Goal: Information Seeking & Learning: Learn about a topic

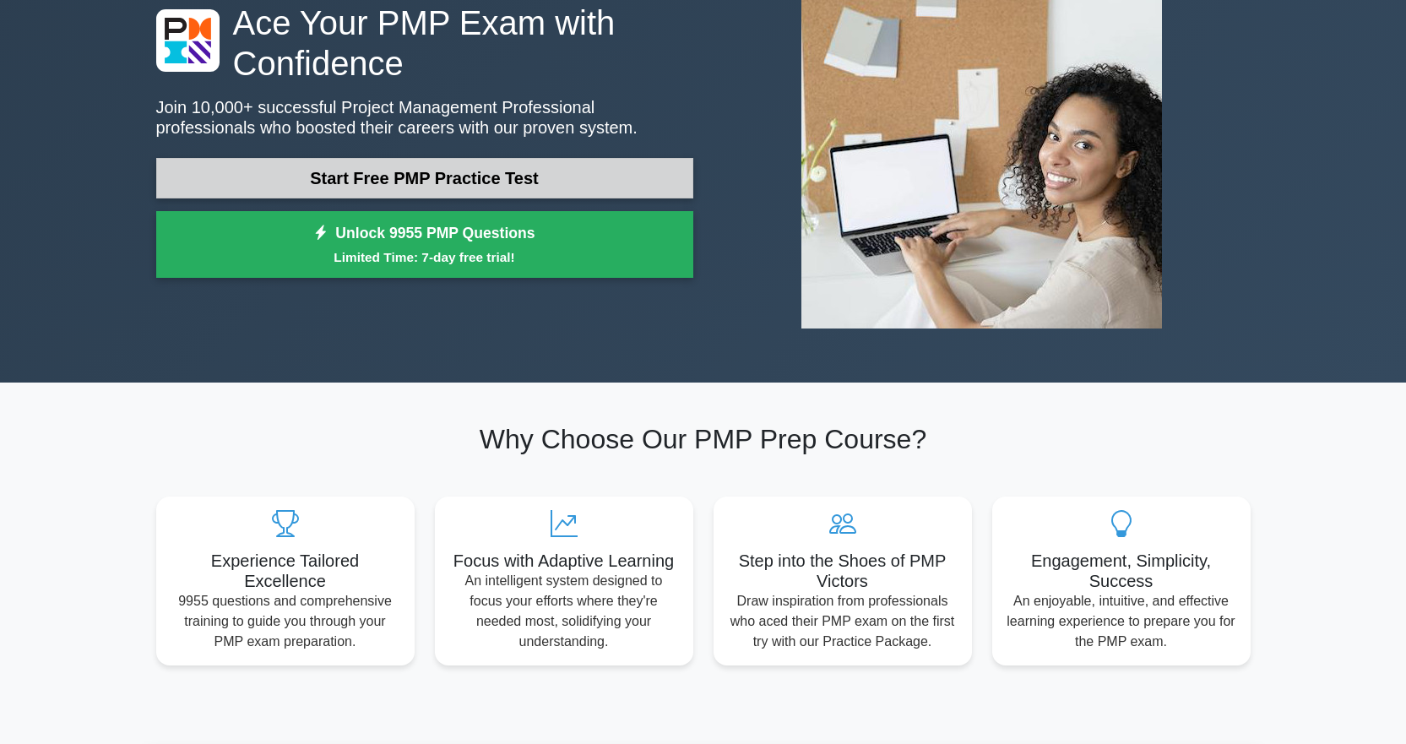
click at [447, 192] on link "Start Free PMP Practice Test" at bounding box center [424, 178] width 537 height 41
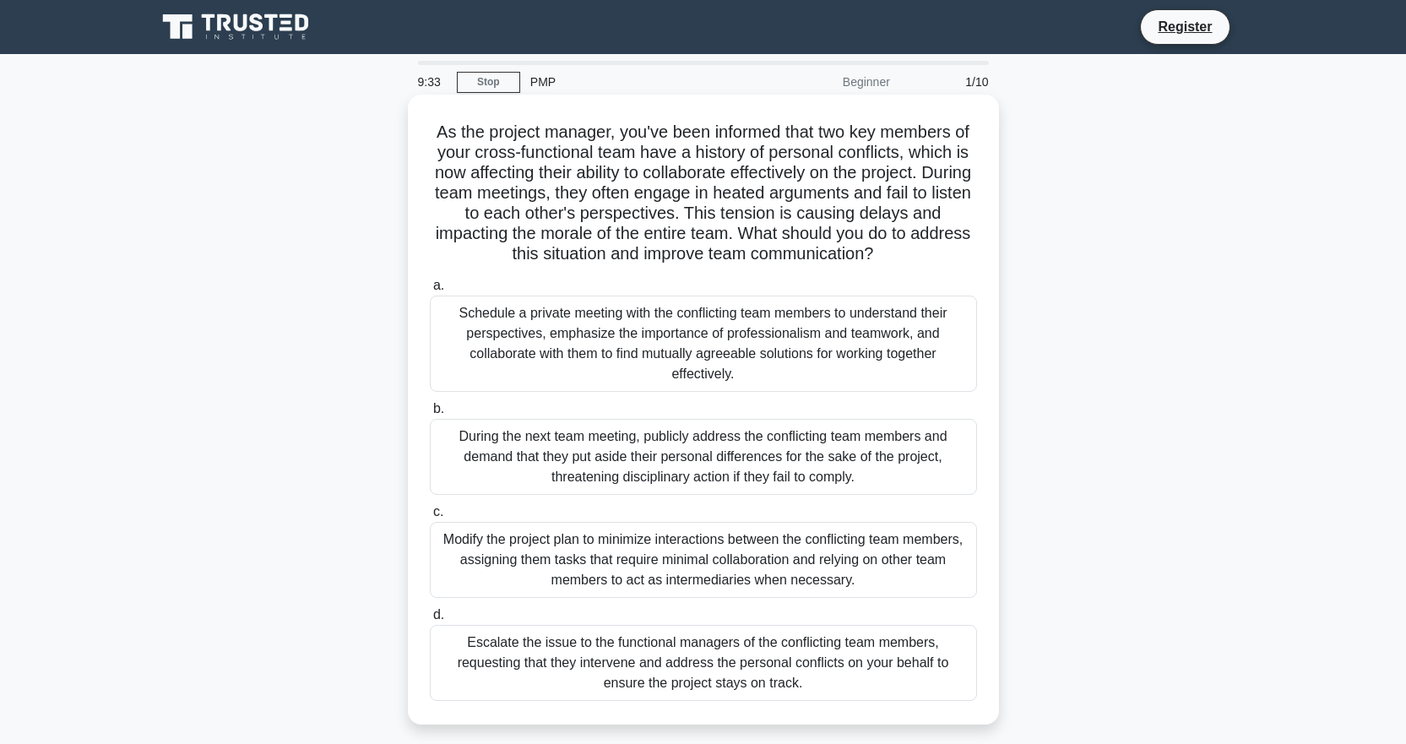
click at [800, 355] on div "Schedule a private meeting with the conflicting team members to understand thei…" at bounding box center [703, 343] width 547 height 96
click at [430, 291] on input "a. Schedule a private meeting with the conflicting team members to understand t…" at bounding box center [430, 285] width 0 height 11
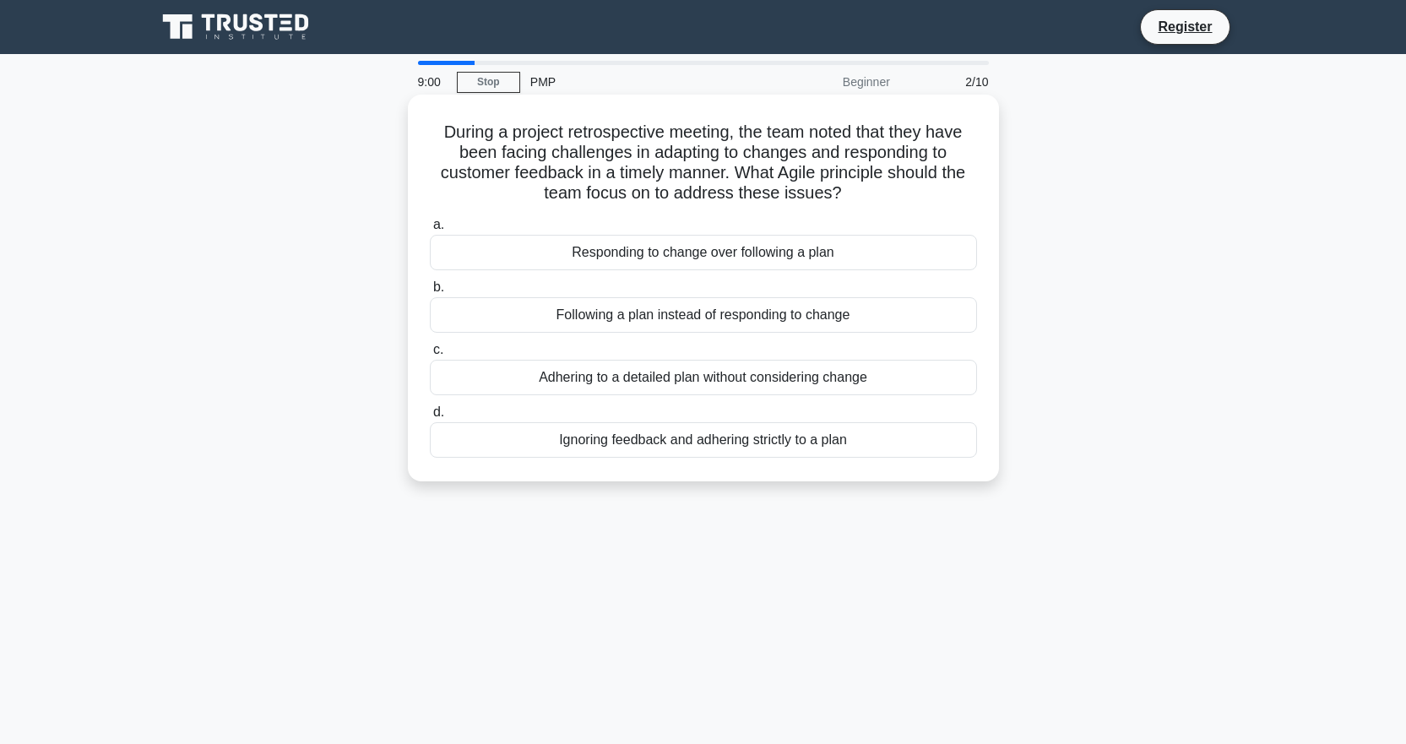
click at [806, 322] on div "Following a plan instead of responding to change" at bounding box center [703, 314] width 547 height 35
click at [430, 293] on input "b. Following a plan instead of responding to change" at bounding box center [430, 287] width 0 height 11
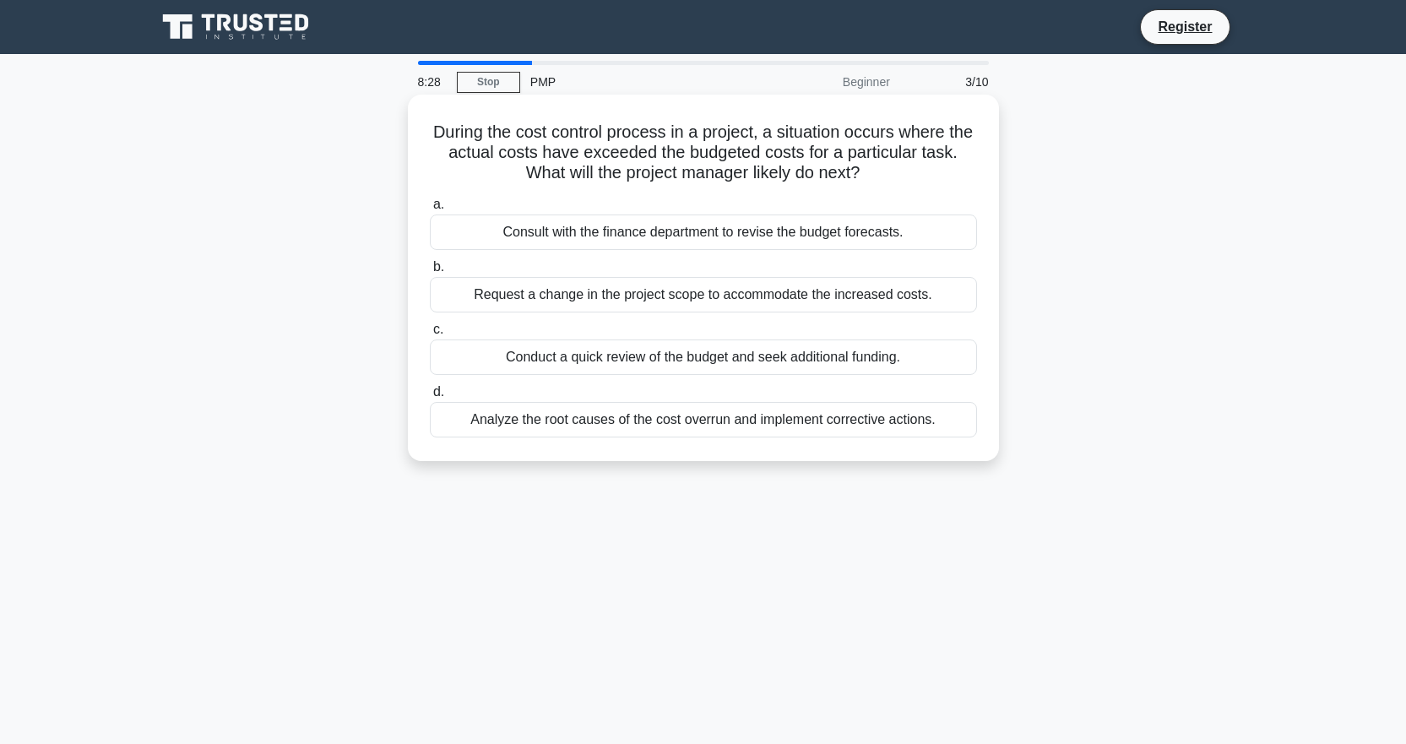
click at [827, 420] on div "Analyze the root causes of the cost overrun and implement corrective actions." at bounding box center [703, 419] width 547 height 35
click at [430, 398] on input "d. Analyze the root causes of the cost overrun and implement corrective actions." at bounding box center [430, 392] width 0 height 11
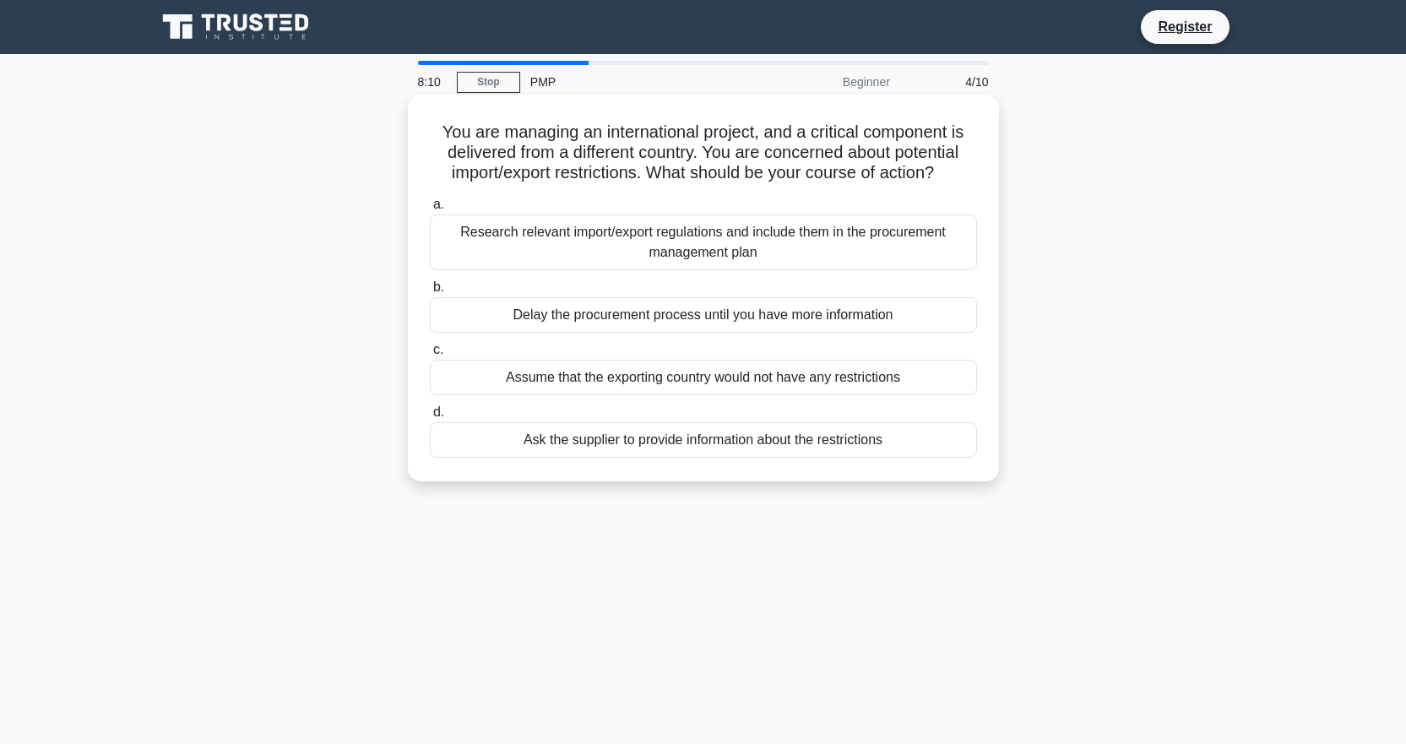
click at [767, 228] on div "Research relevant import/export regulations and include them in the procurement…" at bounding box center [703, 242] width 547 height 56
click at [430, 210] on input "a. Research relevant import/export regulations and include them in the procurem…" at bounding box center [430, 204] width 0 height 11
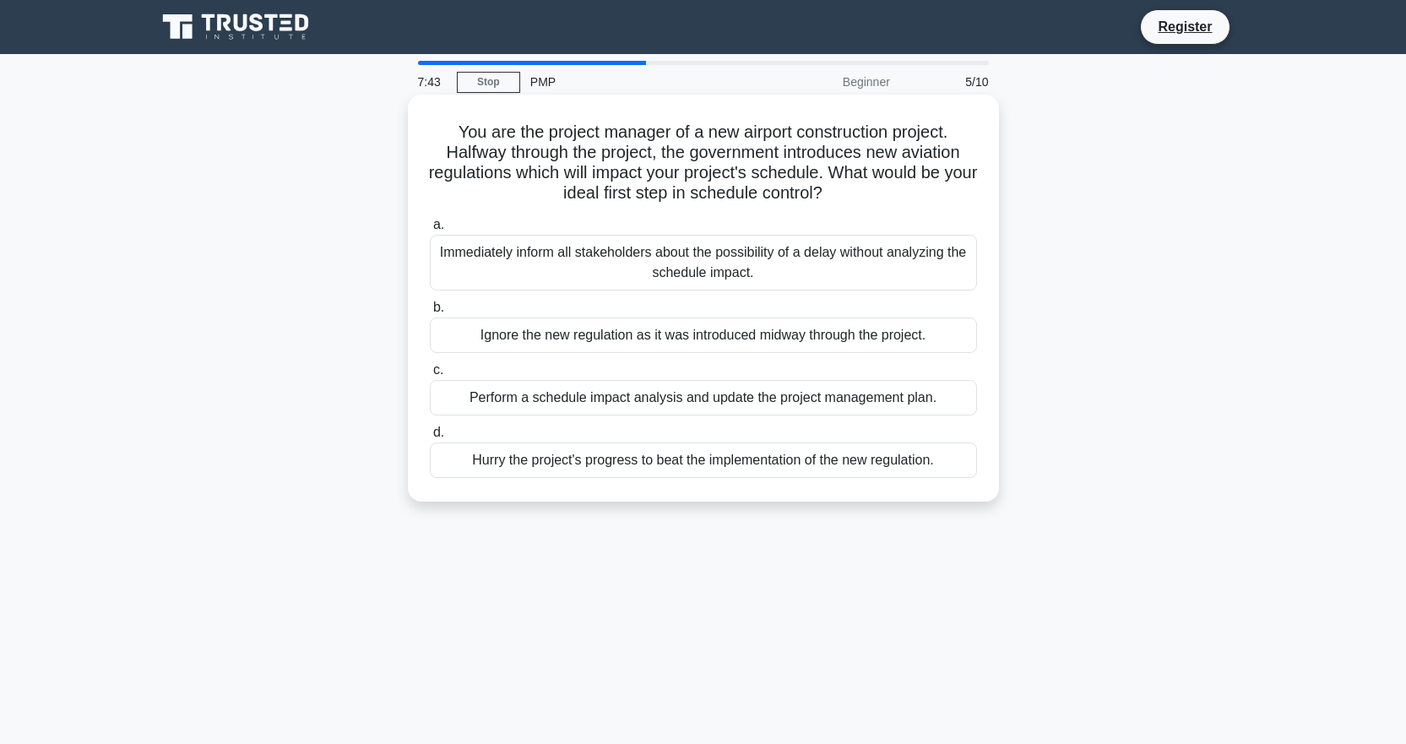
click at [816, 393] on div "Perform a schedule impact analysis and update the project management plan." at bounding box center [703, 397] width 547 height 35
click at [430, 376] on input "c. Perform a schedule impact analysis and update the project management plan." at bounding box center [430, 370] width 0 height 11
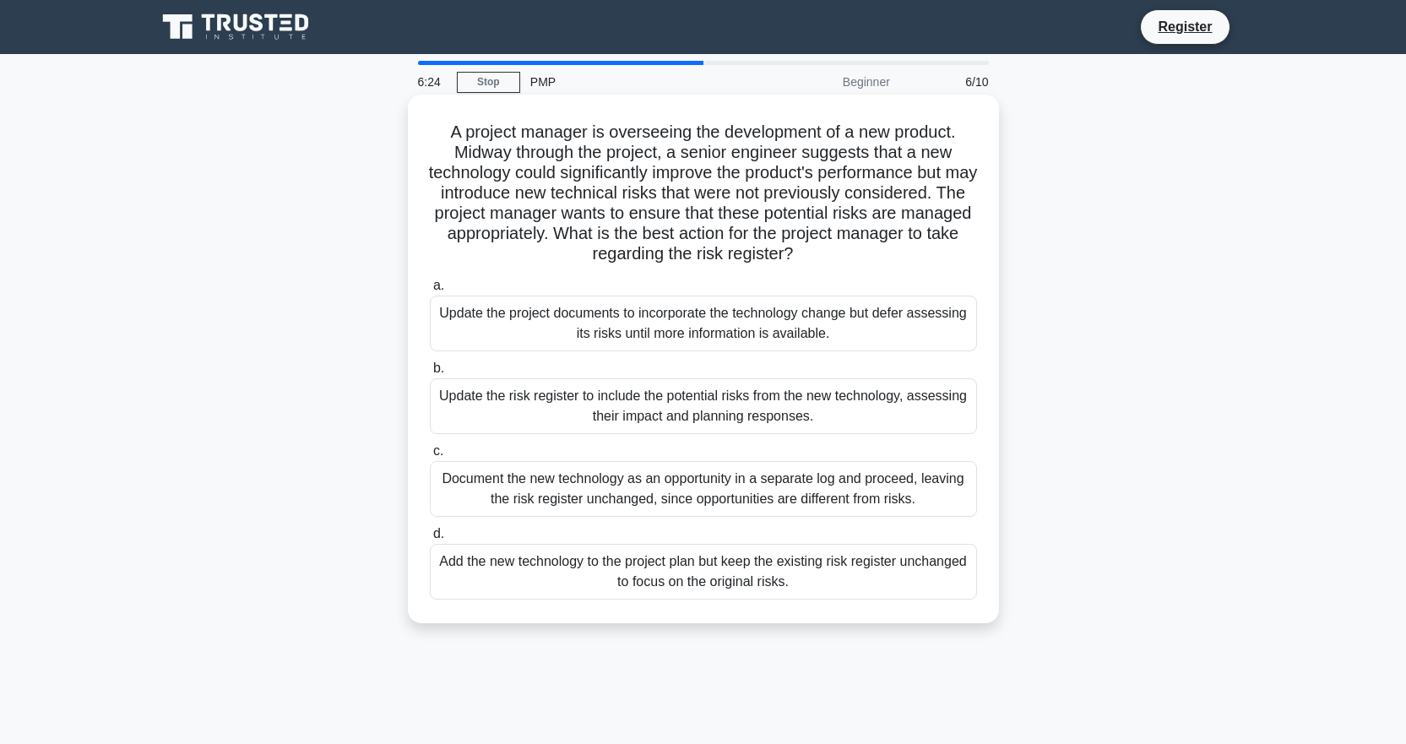
click at [789, 501] on div "Document the new technology as an opportunity in a separate log and proceed, le…" at bounding box center [703, 489] width 547 height 56
click at [430, 457] on input "c. Document the new technology as an opportunity in a separate log and proceed,…" at bounding box center [430, 451] width 0 height 11
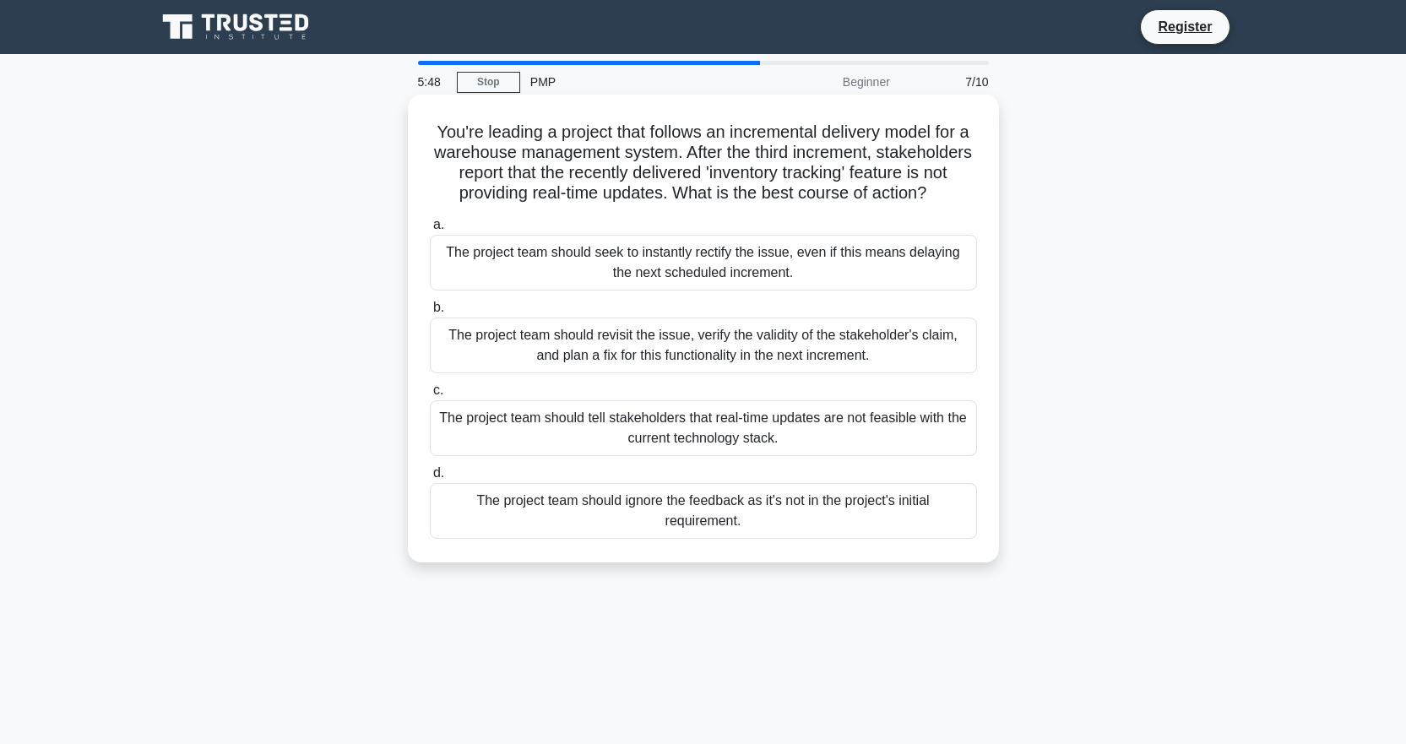
click at [876, 373] on div "The project team should revisit the issue, verify the validity of the stakehold…" at bounding box center [703, 345] width 547 height 56
click at [430, 313] on input "b. The project team should revisit the issue, verify the validity of the stakeh…" at bounding box center [430, 307] width 0 height 11
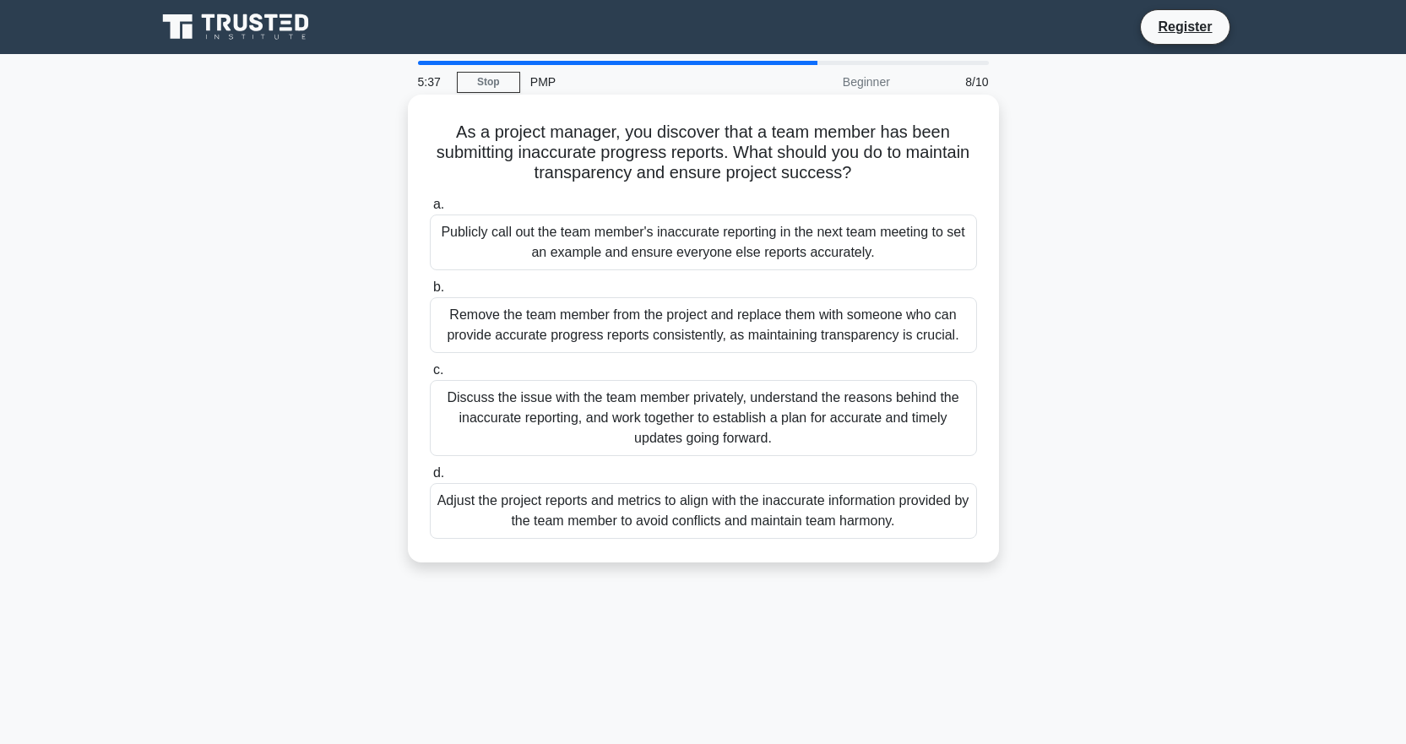
click at [686, 429] on div "Discuss the issue with the team member privately, understand the reasons behind…" at bounding box center [703, 418] width 547 height 76
click at [430, 376] on input "c. Discuss the issue with the team member privately, understand the reasons beh…" at bounding box center [430, 370] width 0 height 11
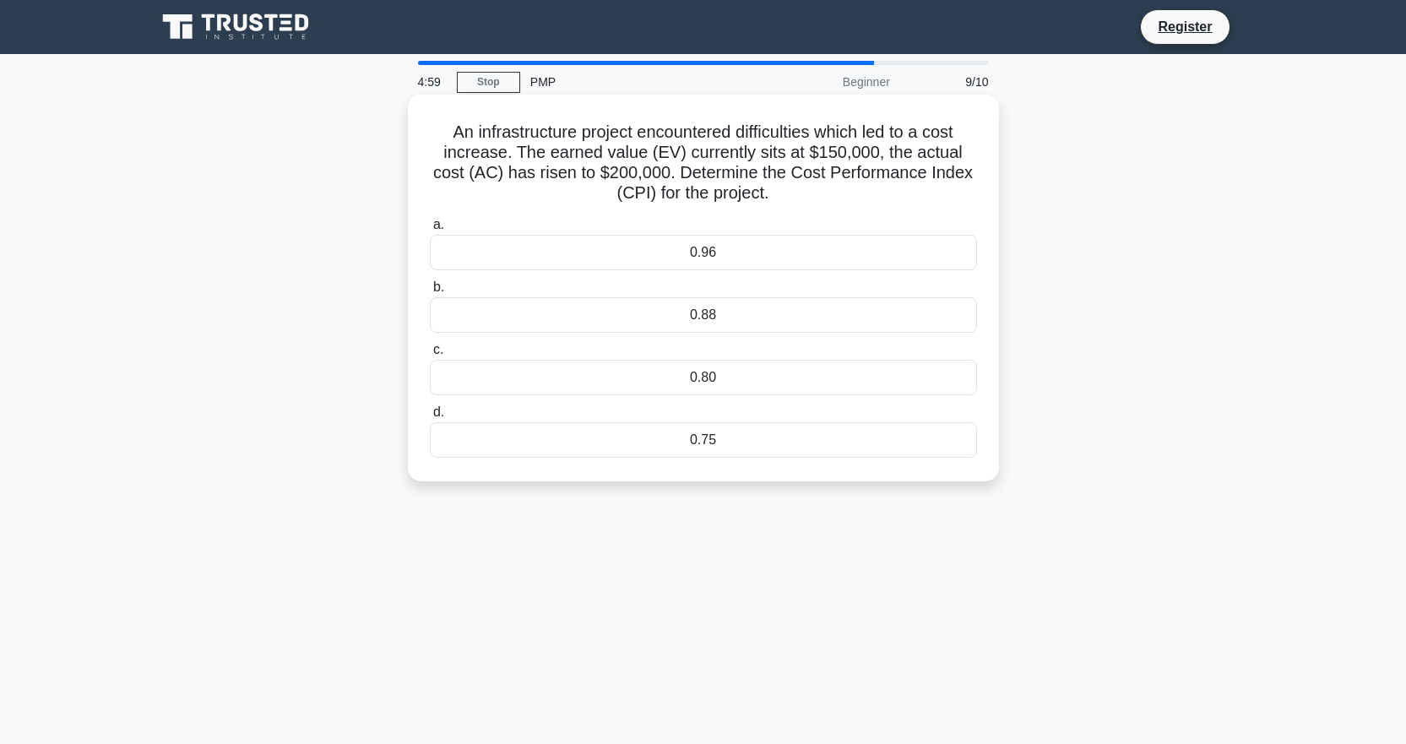
click at [763, 440] on div "0.75" at bounding box center [703, 439] width 547 height 35
click at [430, 418] on input "d. 0.75" at bounding box center [430, 412] width 0 height 11
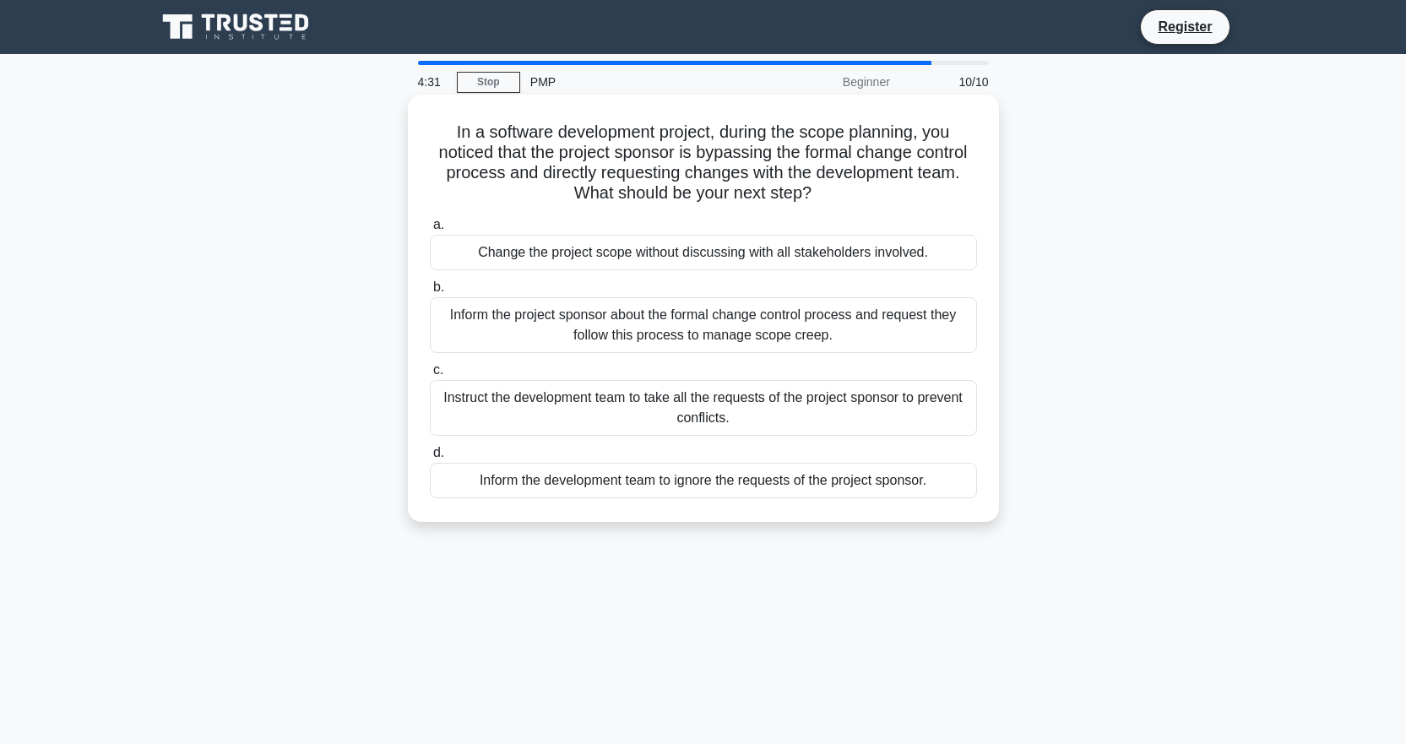
click at [897, 329] on div "Inform the project sponsor about the formal change control process and request …" at bounding box center [703, 325] width 547 height 56
click at [430, 293] on input "b. Inform the project sponsor about the formal change control process and reque…" at bounding box center [430, 287] width 0 height 11
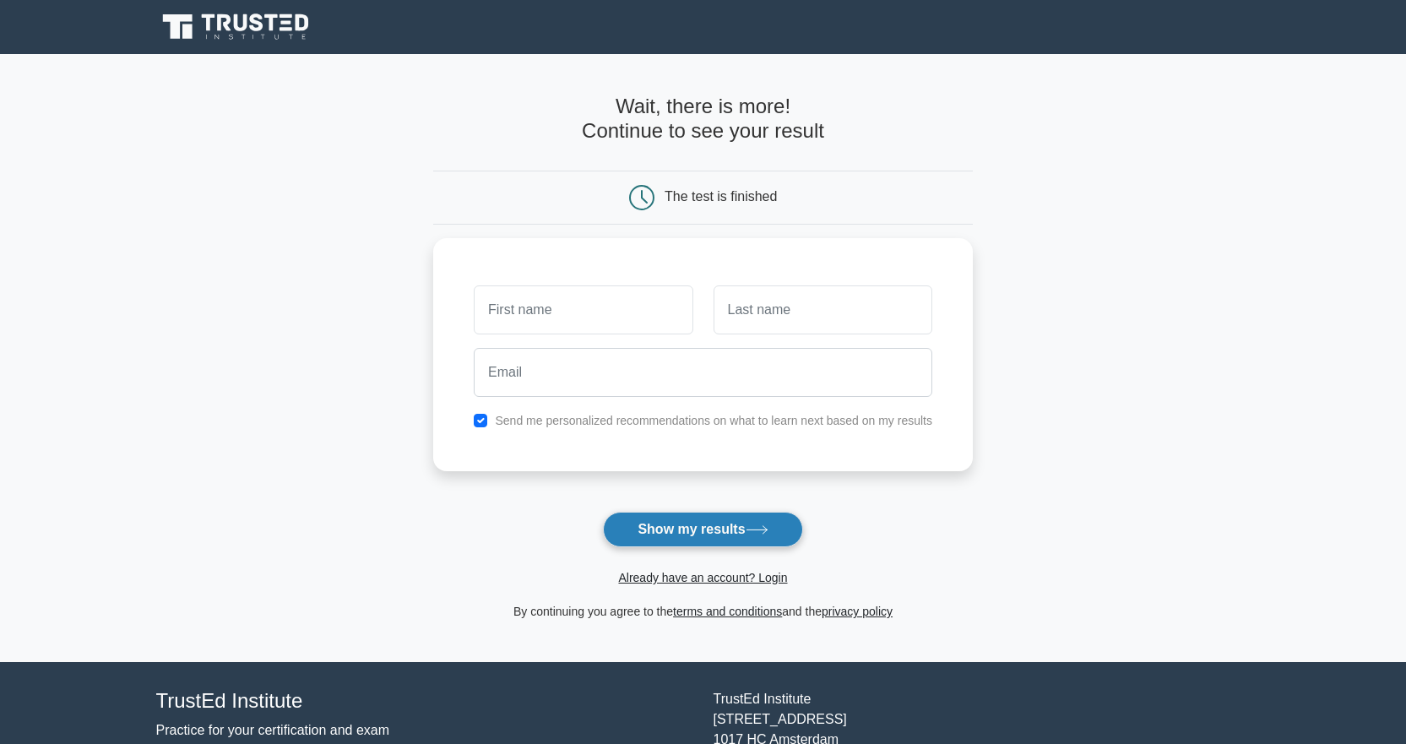
click at [718, 540] on button "Show my results" at bounding box center [702, 529] width 199 height 35
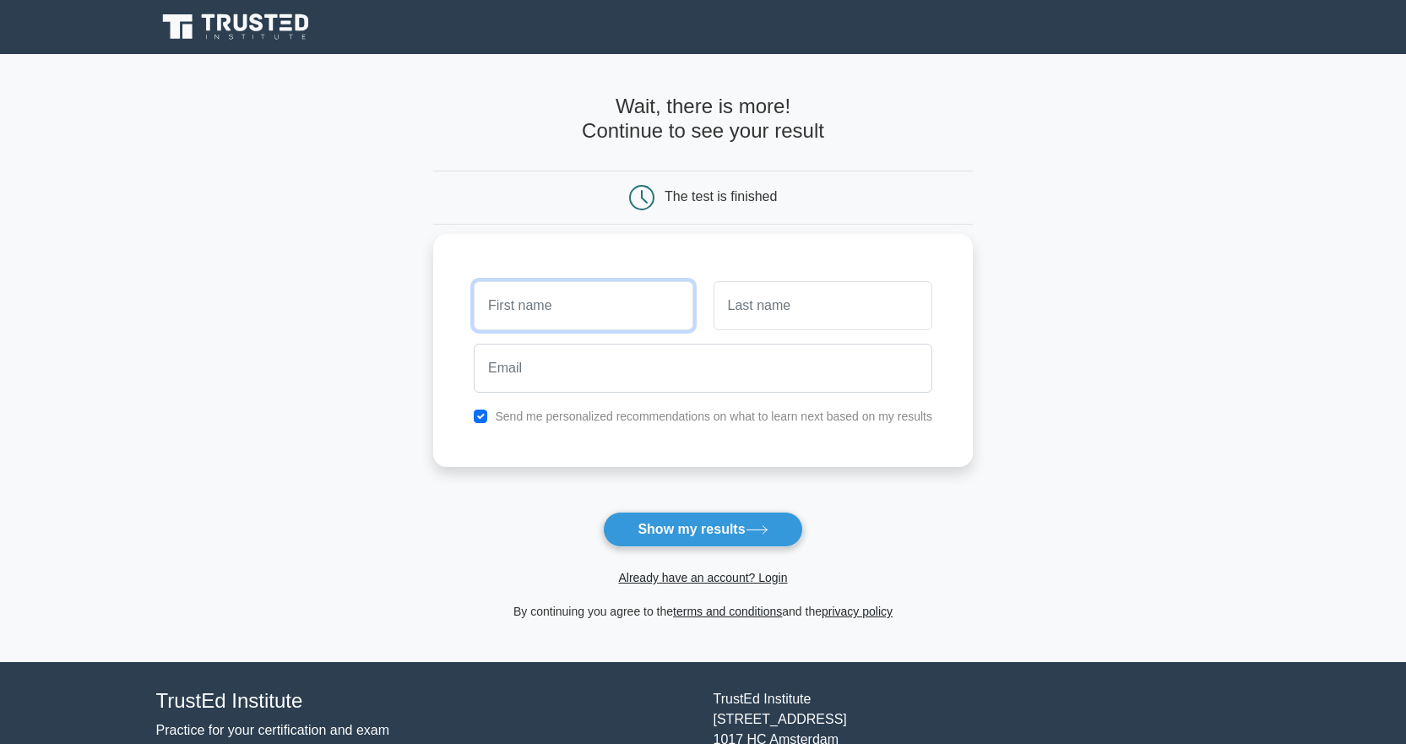
click at [598, 309] on input "text" at bounding box center [583, 305] width 219 height 49
click at [627, 316] on input "shaeal" at bounding box center [583, 305] width 219 height 49
type input "Sharal"
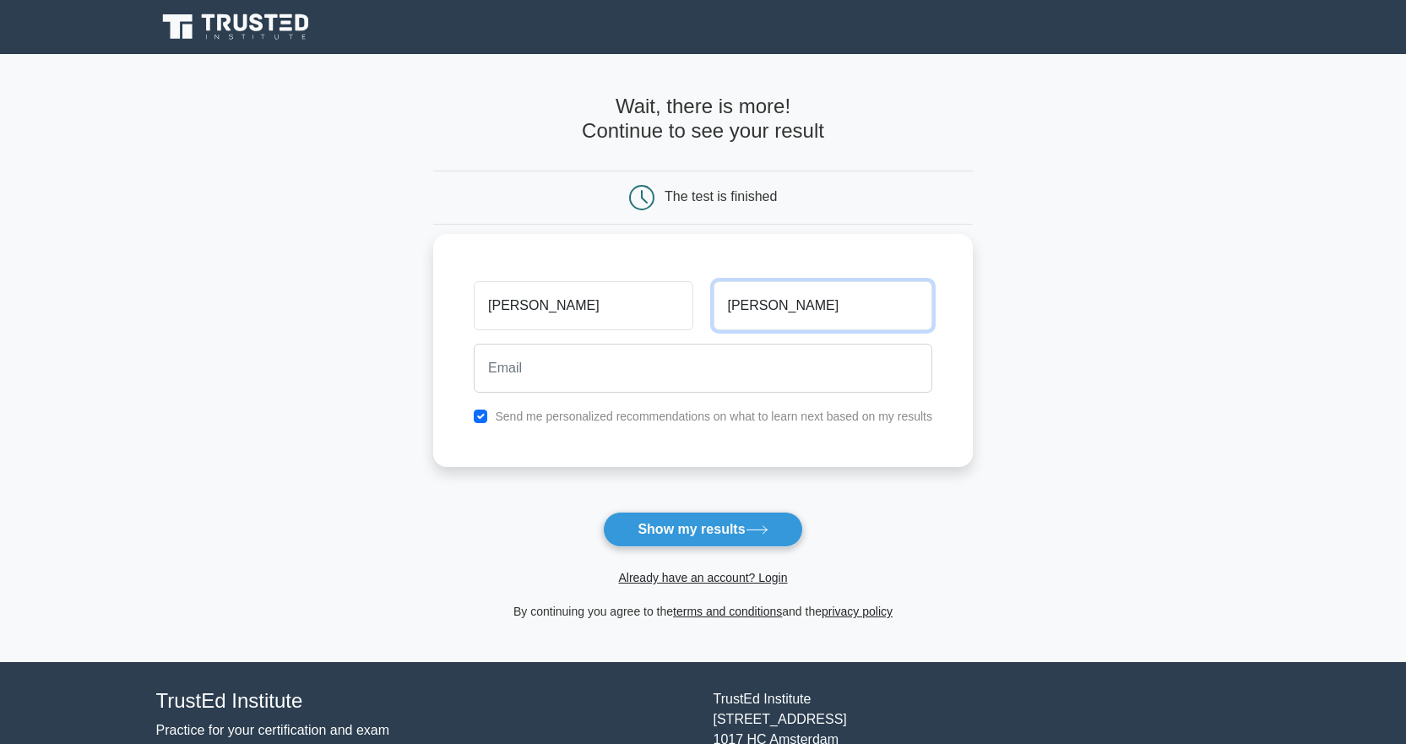
type input "Sasidharan"
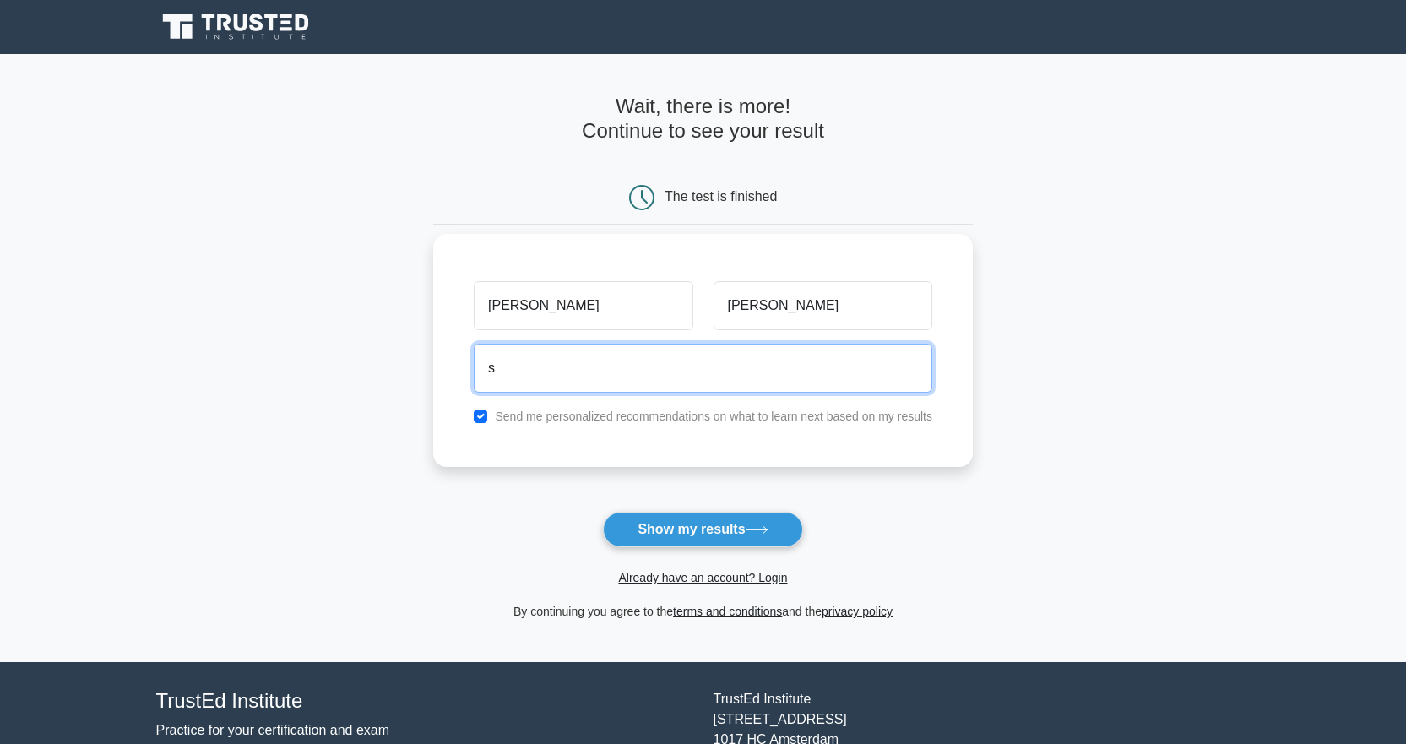
type input "sharal_84@yahoo.co.in"
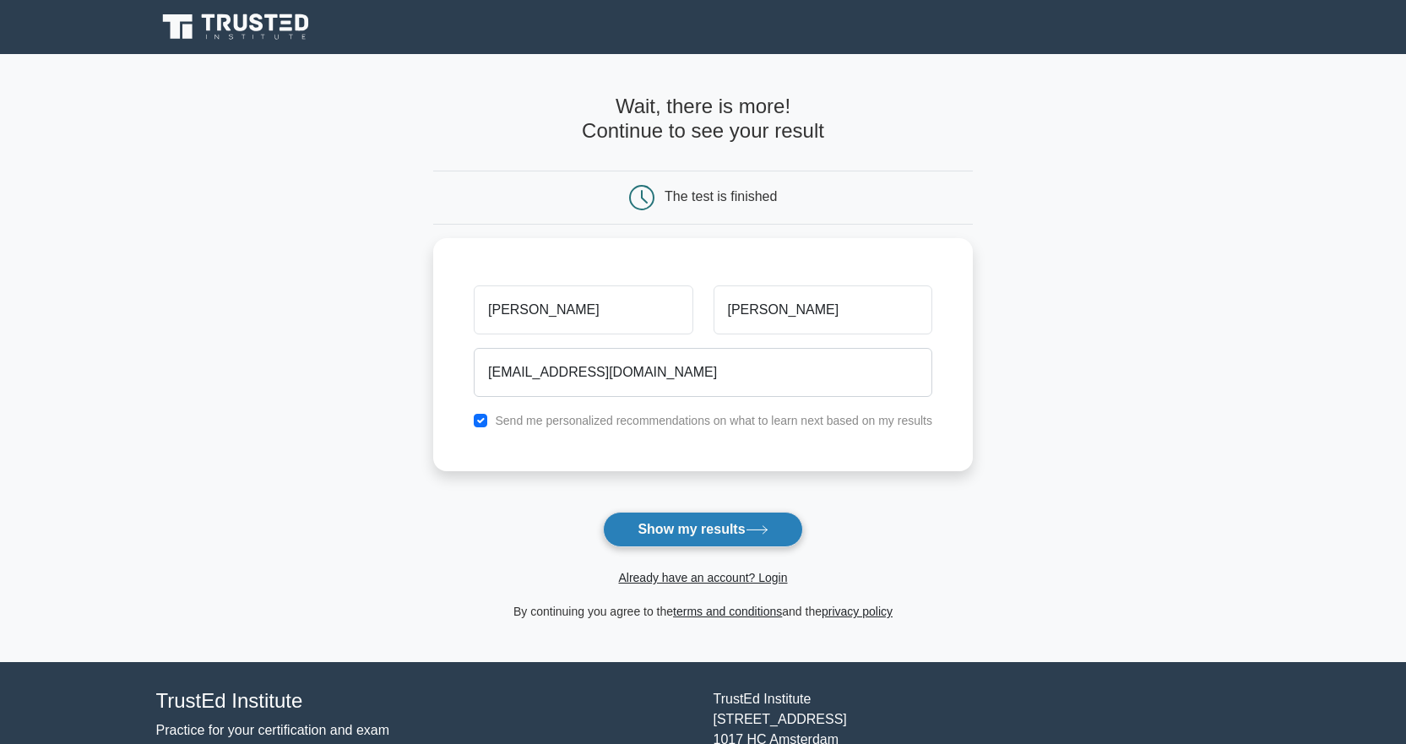
click at [720, 534] on button "Show my results" at bounding box center [702, 529] width 199 height 35
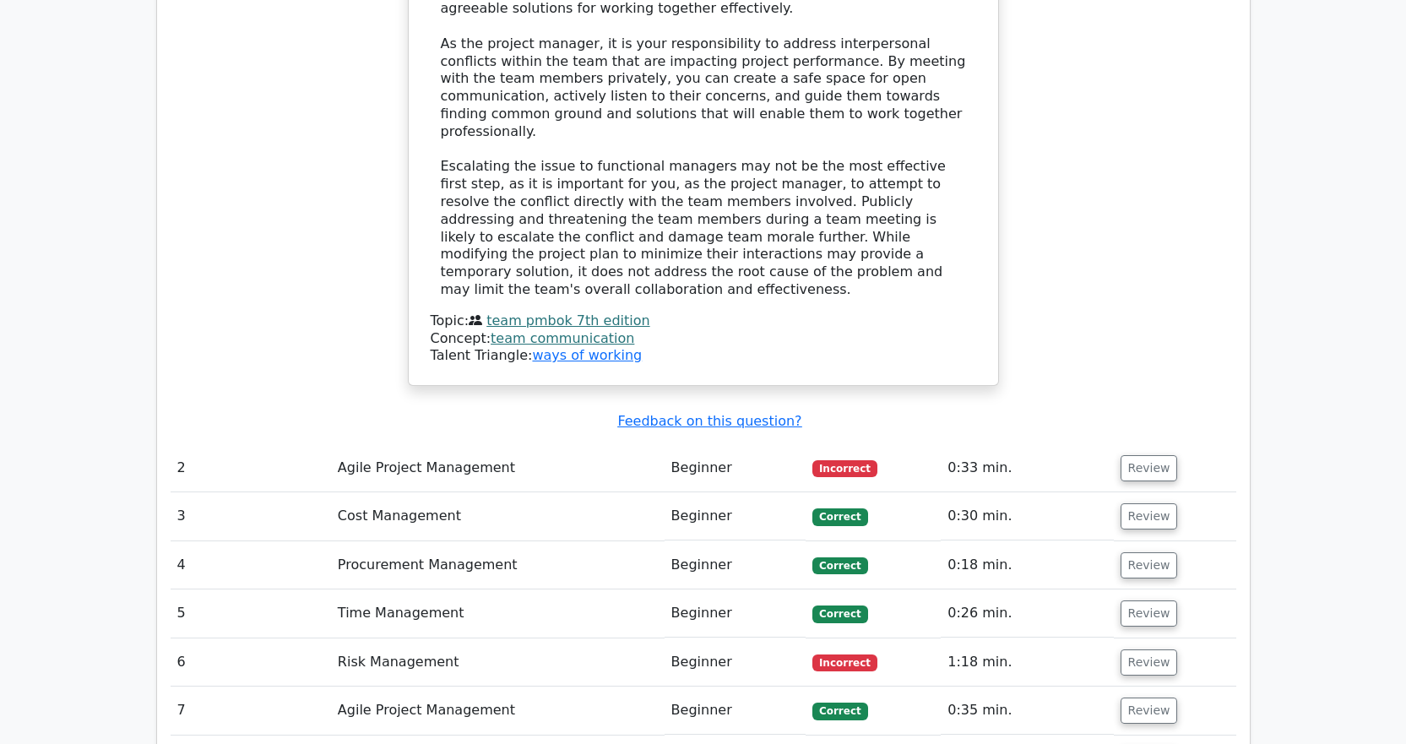
scroll to position [2307, 0]
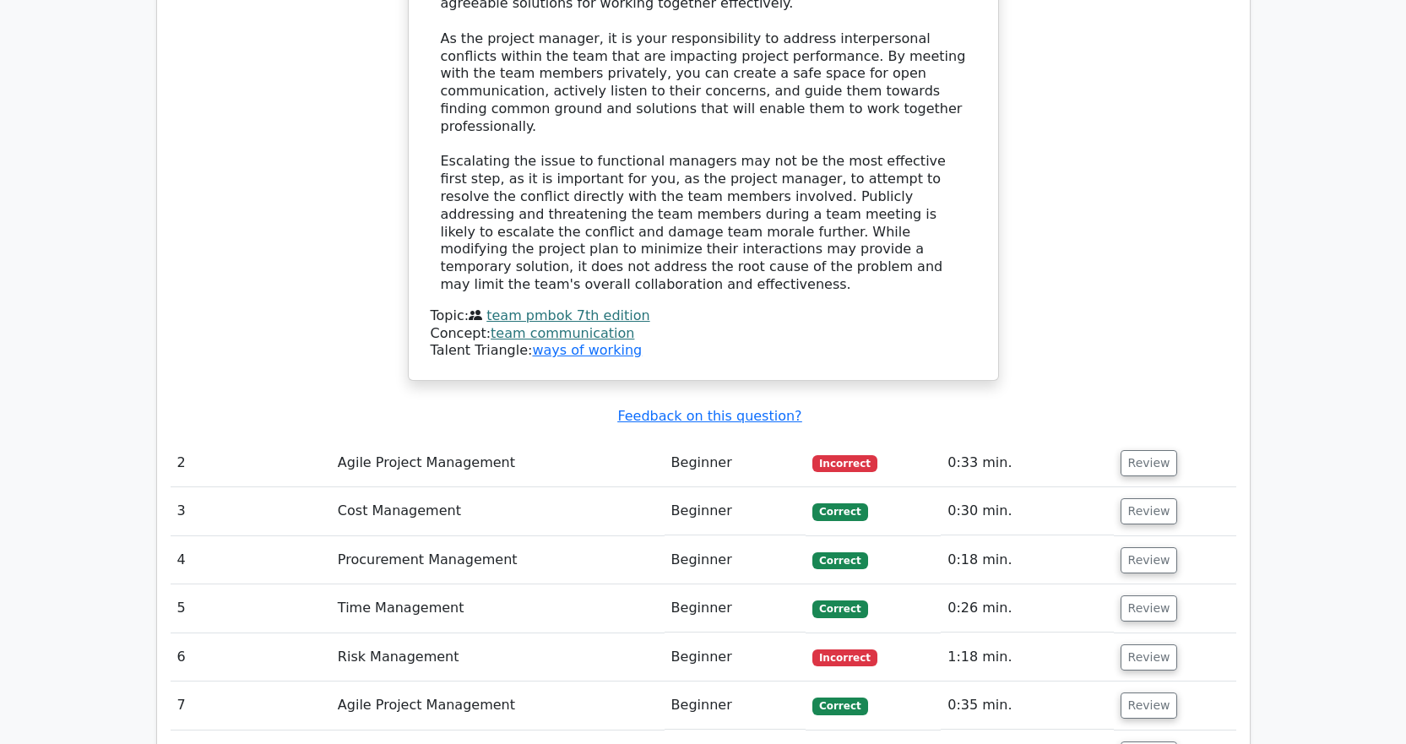
click at [465, 439] on td "Agile Project Management" at bounding box center [497, 463] width 333 height 48
click at [1132, 450] on button "Review" at bounding box center [1148, 463] width 57 height 26
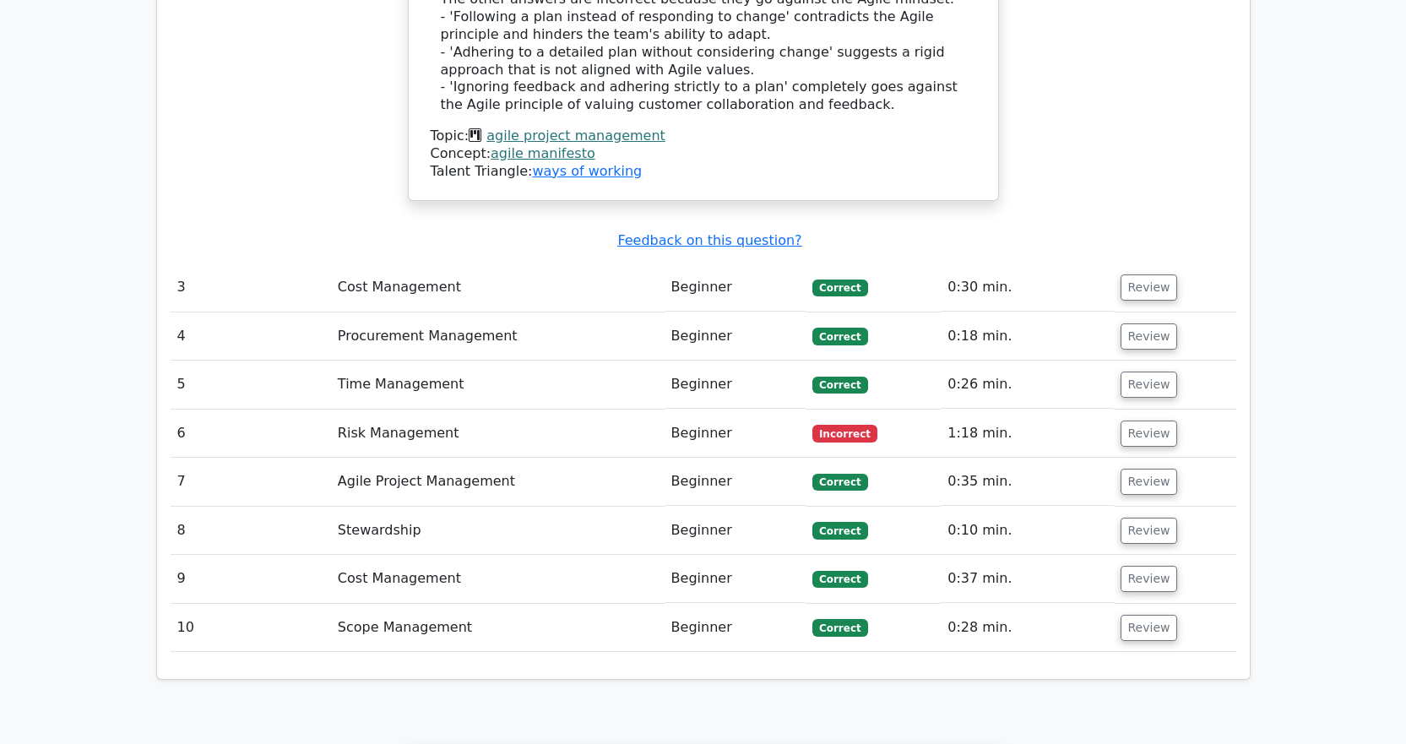
scroll to position [3406, 0]
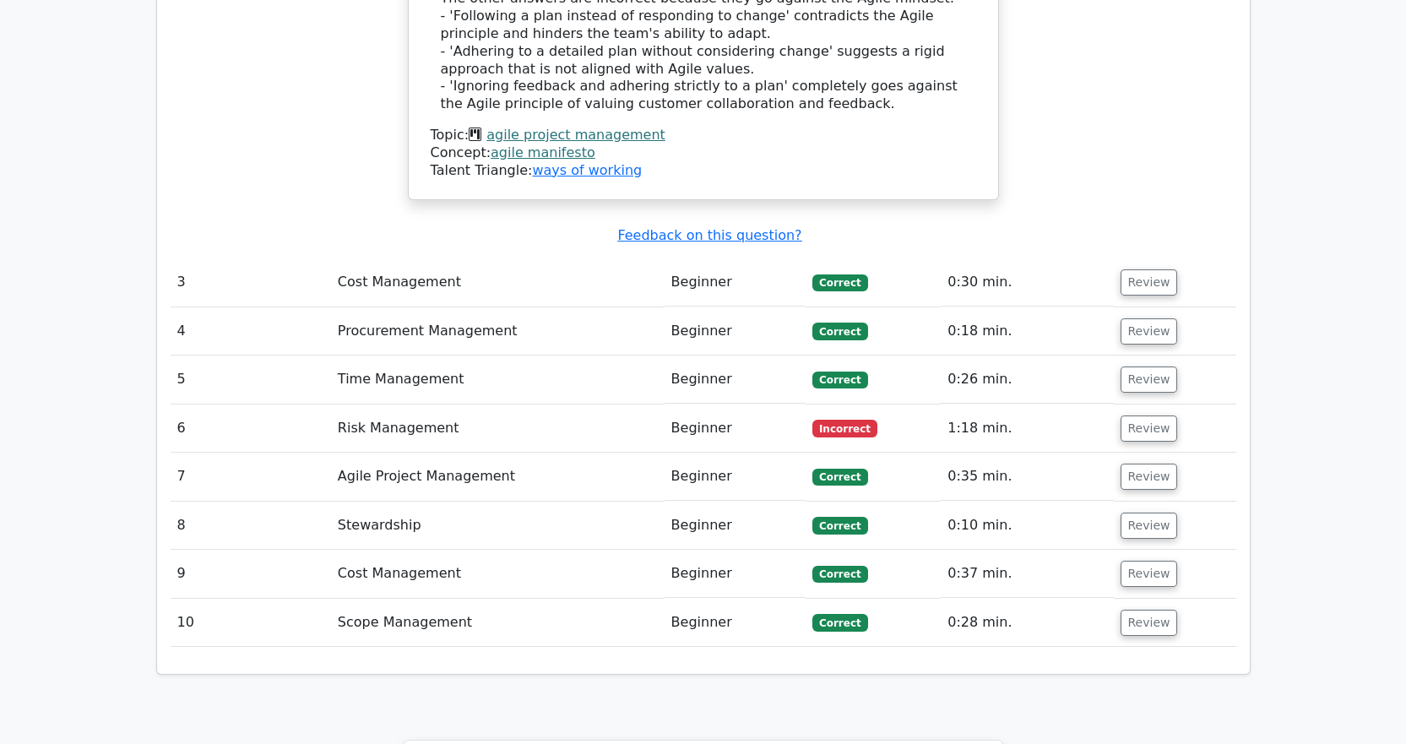
click at [496, 404] on td "Risk Management" at bounding box center [497, 428] width 333 height 48
click at [1152, 415] on button "Review" at bounding box center [1148, 428] width 57 height 26
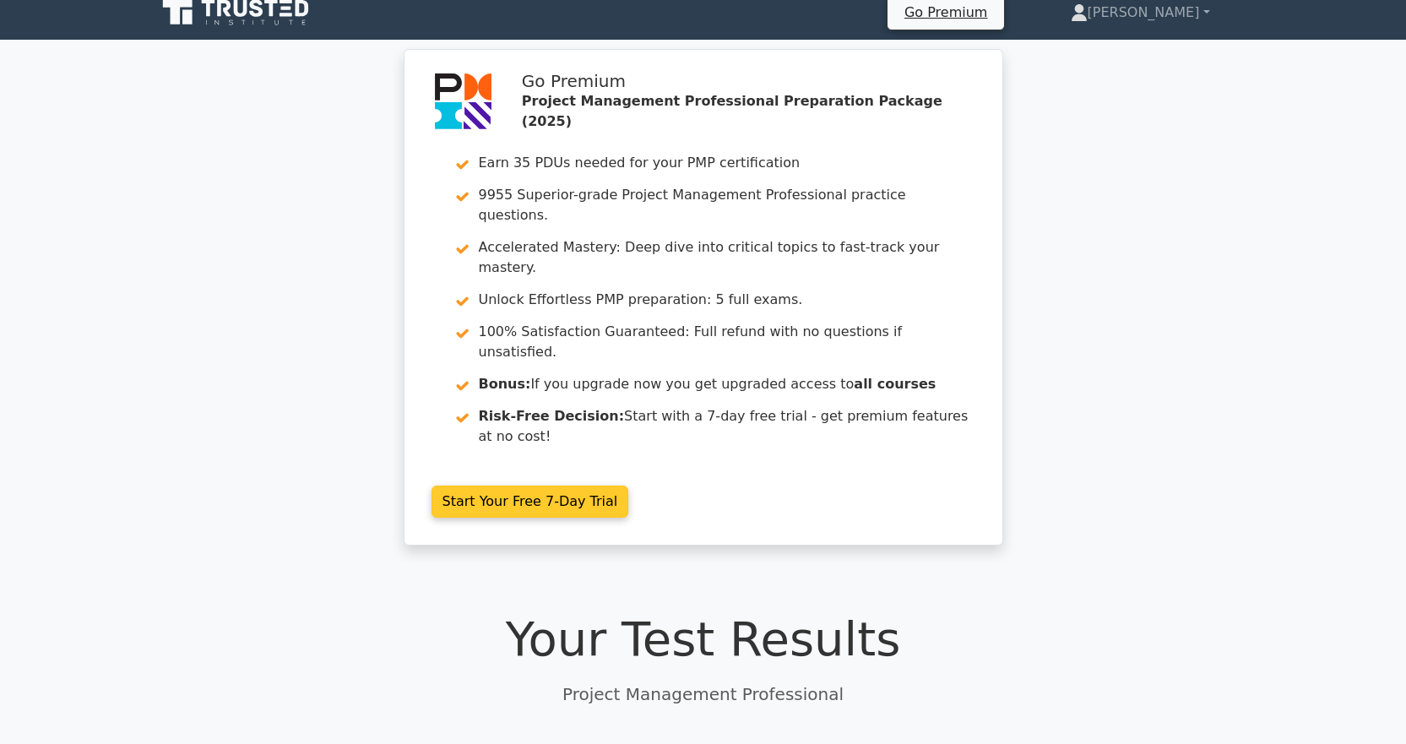
scroll to position [0, 0]
